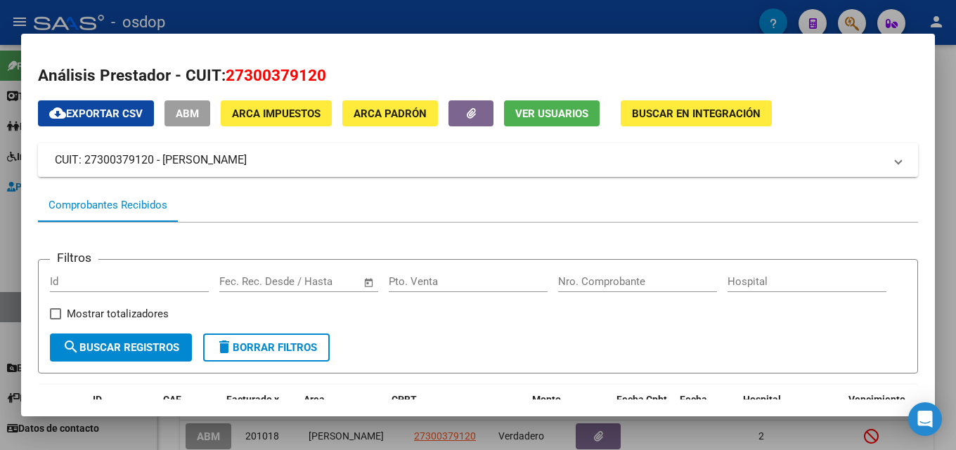
scroll to position [226, 0]
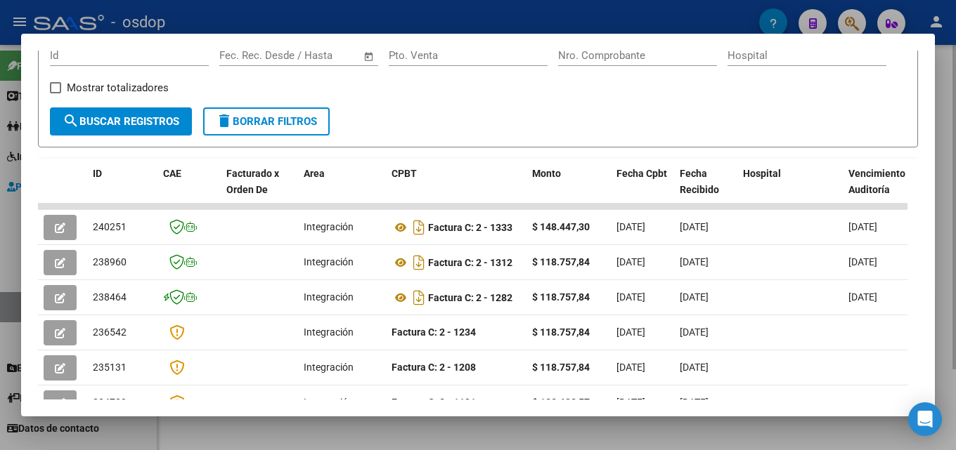
click at [951, 321] on div at bounding box center [478, 225] width 956 height 450
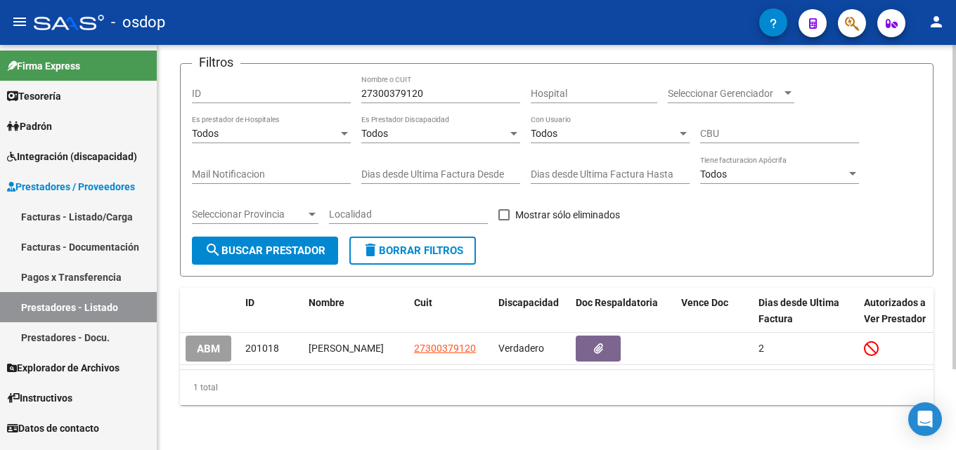
click at [446, 245] on span "delete Borrar Filtros" at bounding box center [412, 251] width 101 height 13
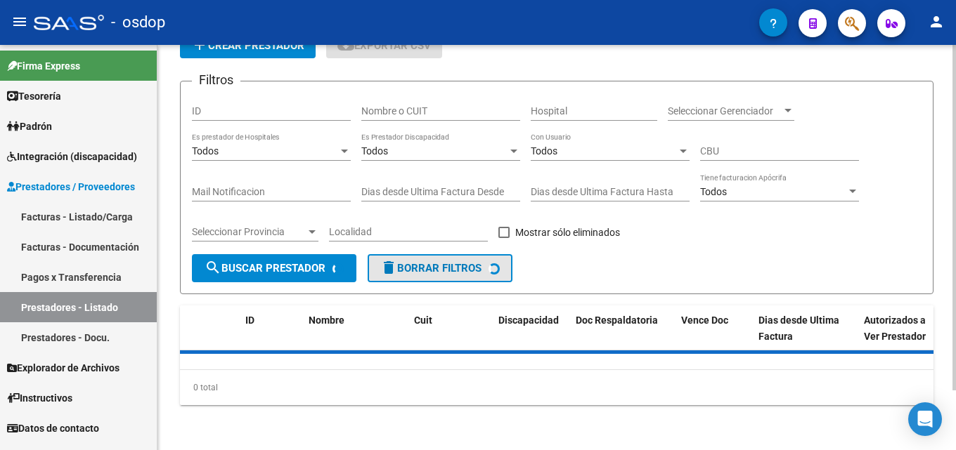
scroll to position [70, 0]
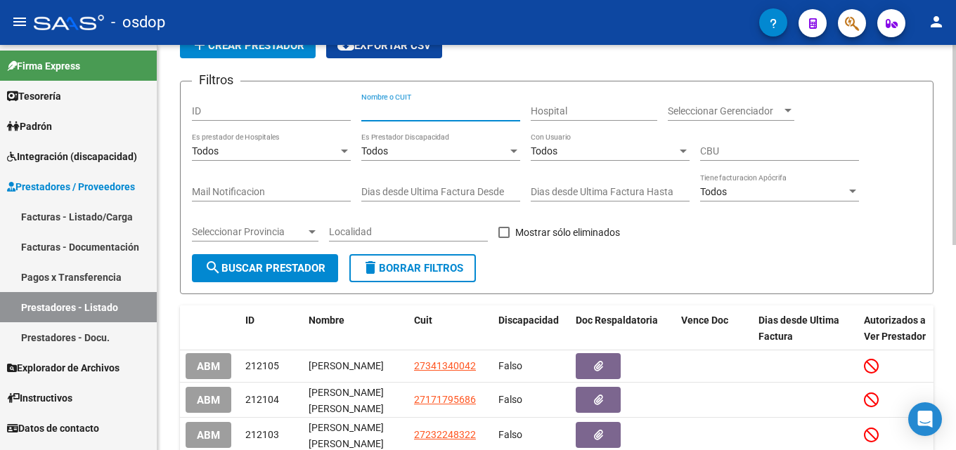
click at [438, 114] on input "Nombre o CUIT" at bounding box center [440, 111] width 159 height 12
click at [455, 108] on input "Nombre o CUIT" at bounding box center [440, 111] width 159 height 12
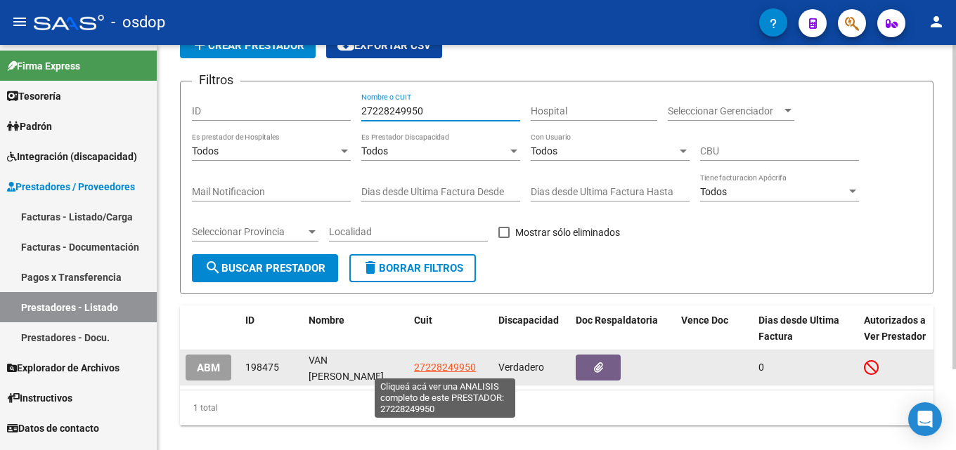
type input "27228249950"
click at [444, 367] on span "27228249950" at bounding box center [445, 367] width 62 height 11
type textarea "27228249950"
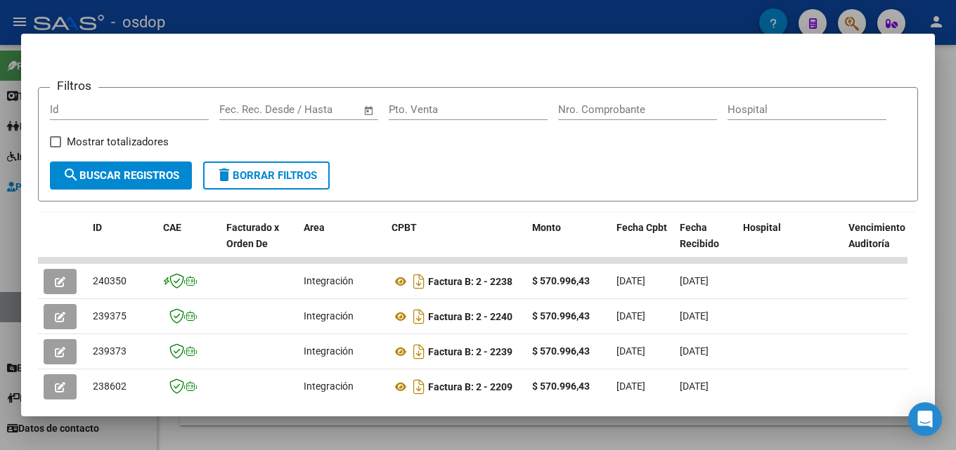
scroll to position [176, 0]
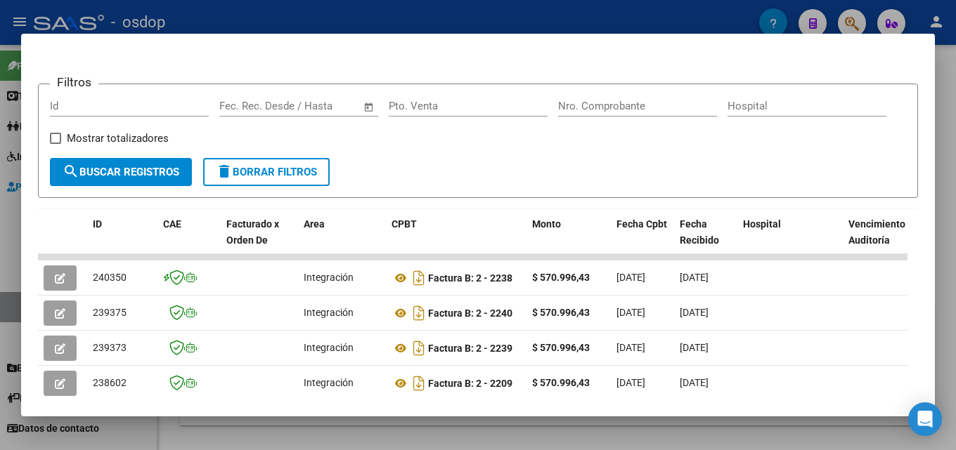
click at [955, 228] on div at bounding box center [478, 225] width 956 height 450
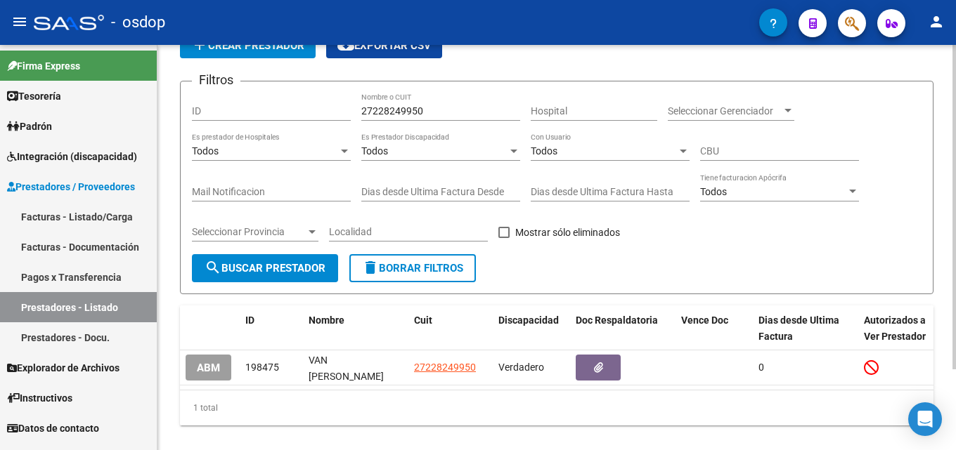
click at [436, 115] on input "27228249950" at bounding box center [440, 111] width 159 height 12
click at [413, 278] on button "delete Borrar Filtros" at bounding box center [412, 268] width 126 height 28
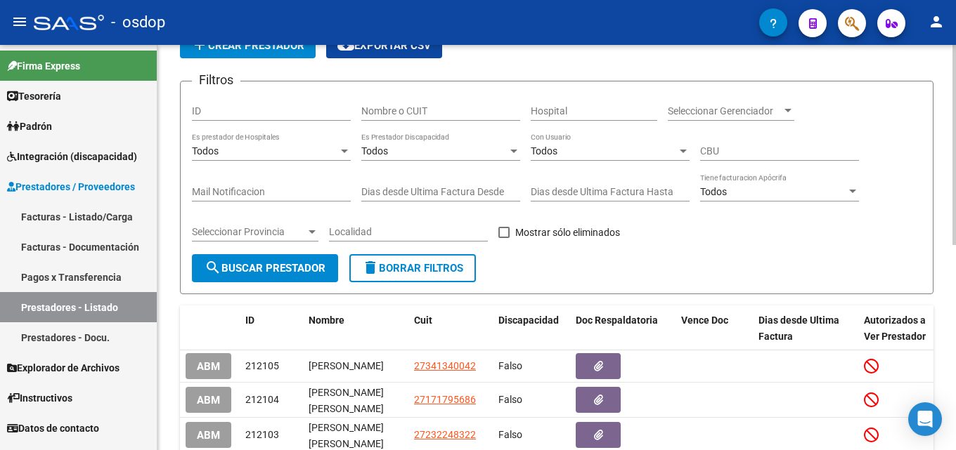
click at [416, 110] on input "Nombre o CUIT" at bounding box center [440, 111] width 159 height 12
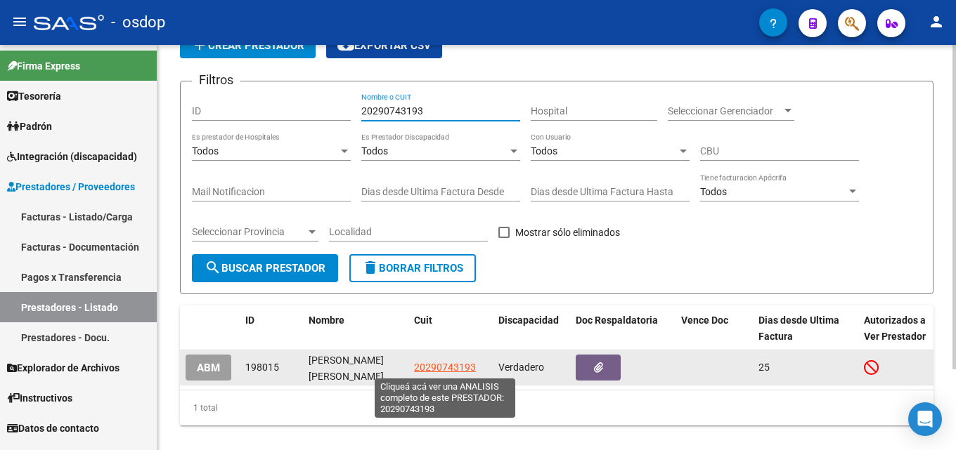
type input "20290743193"
click at [456, 365] on span "20290743193" at bounding box center [445, 367] width 62 height 11
type textarea "20290743193"
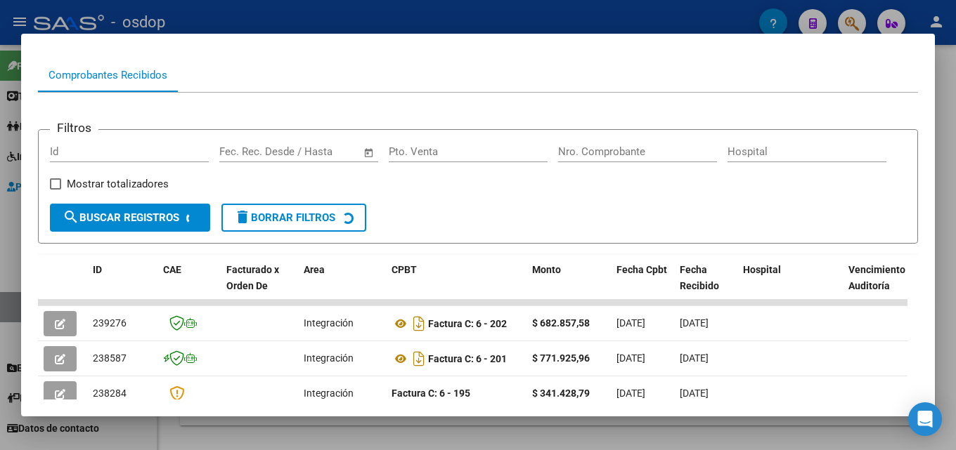
scroll to position [162, 0]
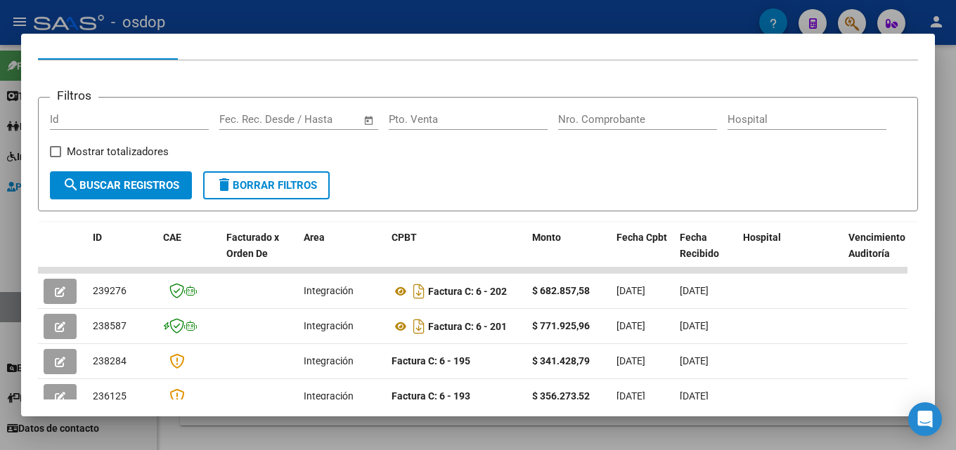
click at [955, 249] on div at bounding box center [478, 225] width 956 height 450
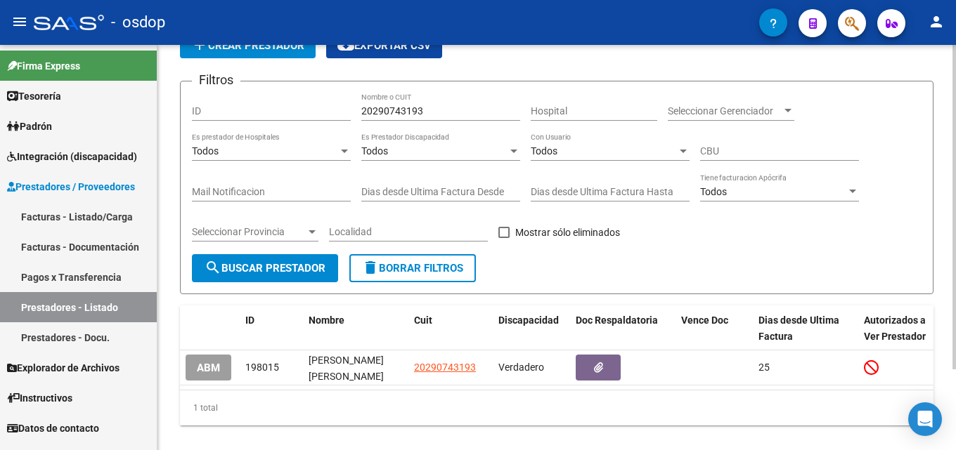
click at [934, 252] on div "PRESTADORES -> Listado de Prestadores / Proveedores add Crear Prestador cloud_d…" at bounding box center [556, 223] width 798 height 496
click at [415, 277] on button "delete Borrar Filtros" at bounding box center [412, 268] width 126 height 28
